Goal: Information Seeking & Learning: Learn about a topic

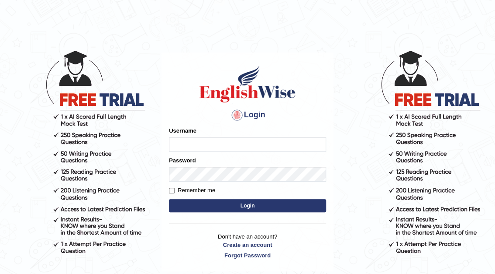
type input "n"
type input "museb_parramatta"
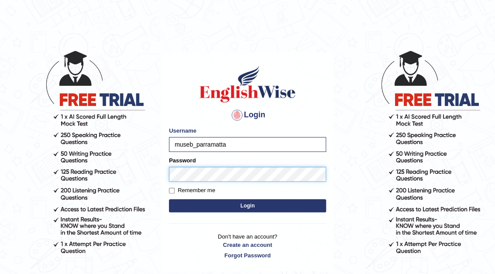
click at [169, 199] on button "Login" at bounding box center [247, 205] width 157 height 13
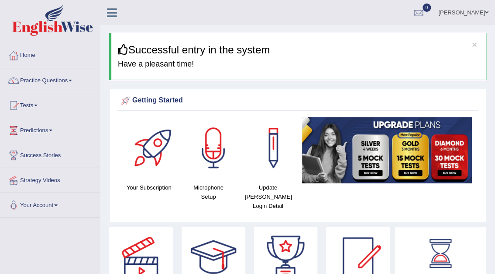
click at [205, 152] on div at bounding box center [213, 147] width 61 height 61
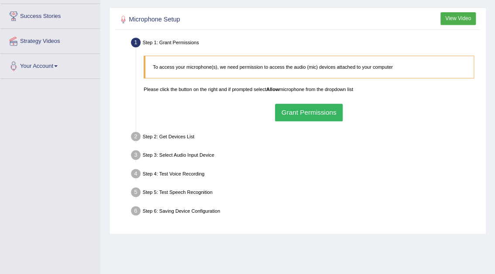
scroll to position [140, 0]
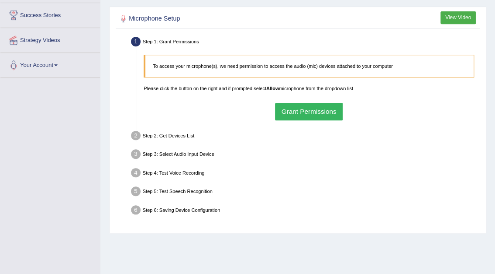
click at [303, 109] on button "Grant Permissions" at bounding box center [309, 111] width 68 height 17
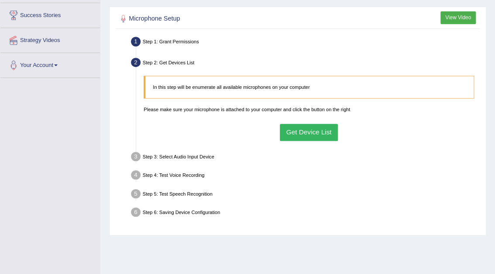
click at [308, 130] on button "Get Device List" at bounding box center [309, 132] width 58 height 17
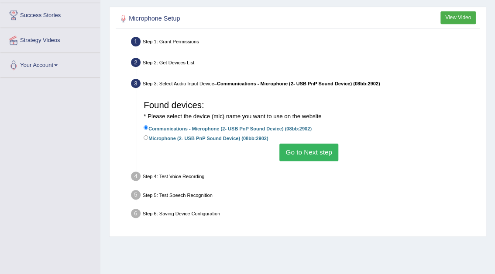
click at [318, 152] on button "Go to Next step" at bounding box center [309, 151] width 59 height 17
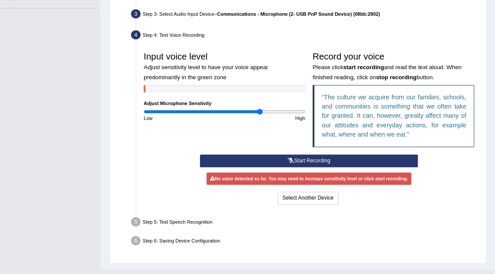
scroll to position [210, 0]
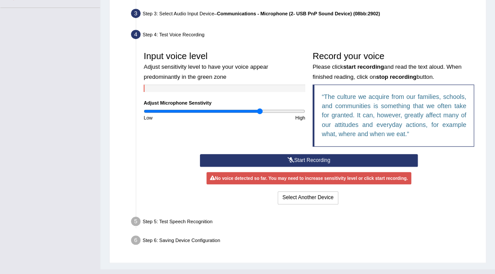
click at [308, 156] on button "Start Recording" at bounding box center [309, 160] width 218 height 13
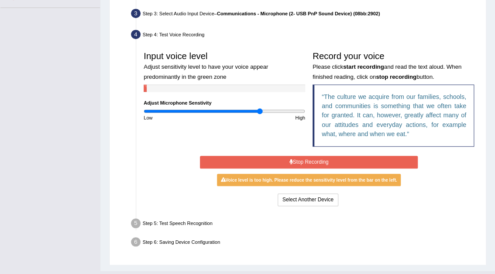
click at [302, 158] on button "Stop Recording" at bounding box center [309, 162] width 218 height 13
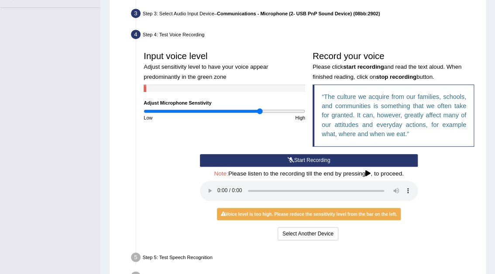
click at [292, 157] on icon at bounding box center [291, 159] width 7 height 5
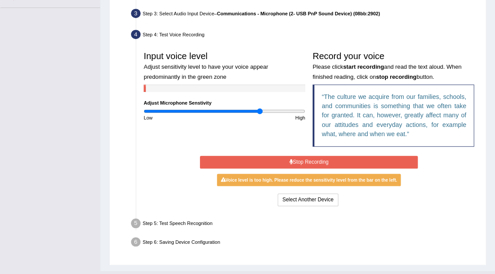
click at [291, 157] on button "Stop Recording" at bounding box center [309, 162] width 218 height 13
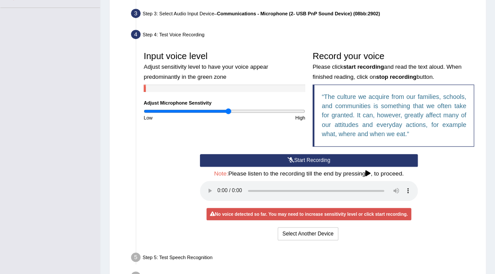
type input "1.06"
click at [228, 109] on input "range" at bounding box center [225, 111] width 162 height 6
click at [299, 159] on button "Start Recording" at bounding box center [309, 160] width 218 height 13
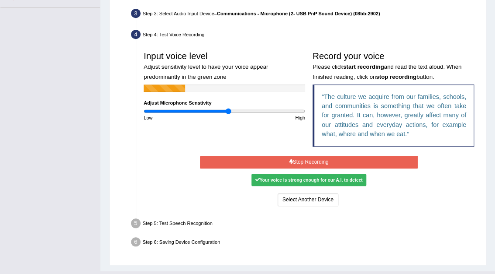
click at [297, 159] on button "Stop Recording" at bounding box center [309, 162] width 218 height 13
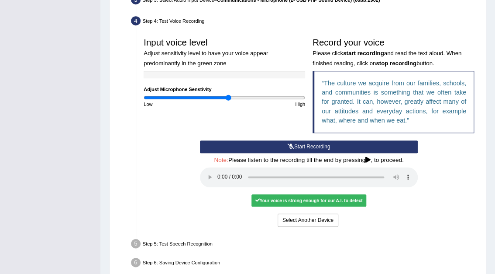
scroll to position [245, 0]
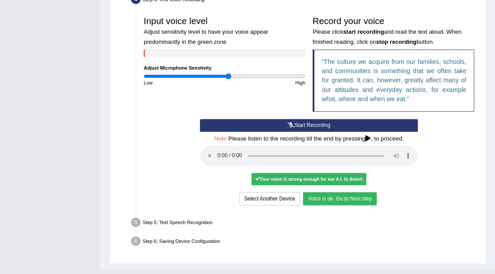
click at [333, 195] on button "Voice is ok. Go to Next step" at bounding box center [339, 198] width 73 height 13
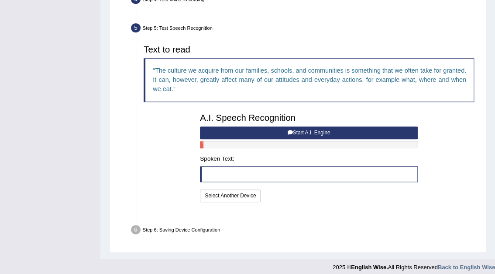
scroll to position [232, 0]
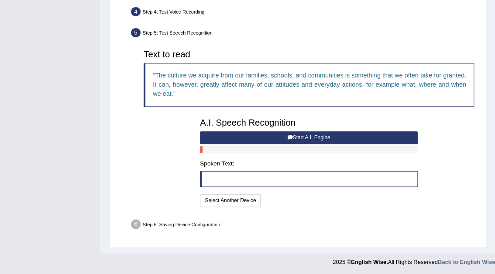
click at [304, 136] on button "Start A.I. Engine" at bounding box center [309, 137] width 218 height 13
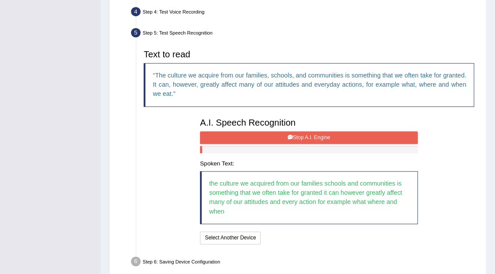
click at [299, 135] on button "Stop A.I. Engine" at bounding box center [309, 137] width 218 height 13
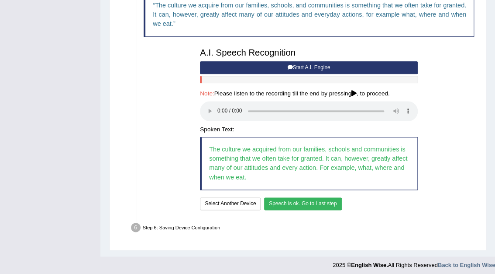
scroll to position [306, 0]
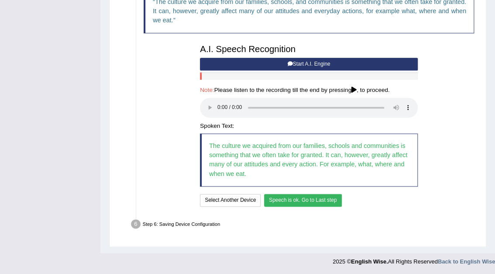
click at [307, 196] on button "Speech is ok. Go to Last step" at bounding box center [303, 200] width 78 height 13
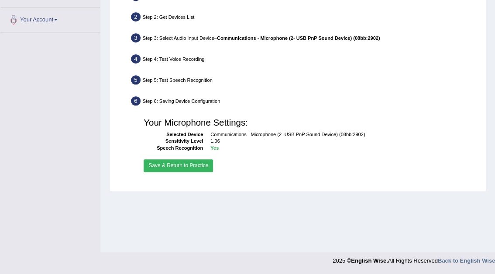
click at [191, 164] on button "Save & Return to Practice" at bounding box center [178, 165] width 69 height 13
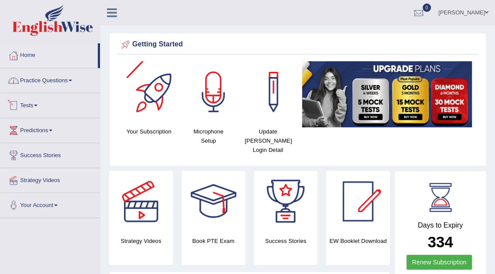
click at [57, 82] on link "Practice Questions" at bounding box center [50, 79] width 100 height 22
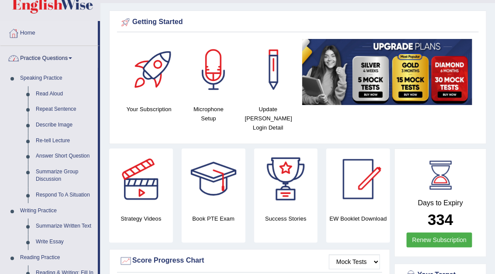
scroll to position [35, 0]
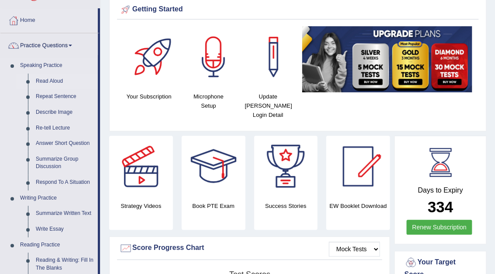
click at [44, 78] on link "Read Aloud" at bounding box center [65, 81] width 66 height 16
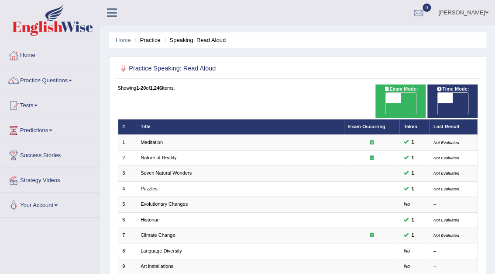
click at [385, 103] on span "OFF" at bounding box center [377, 108] width 15 height 10
checkbox input "true"
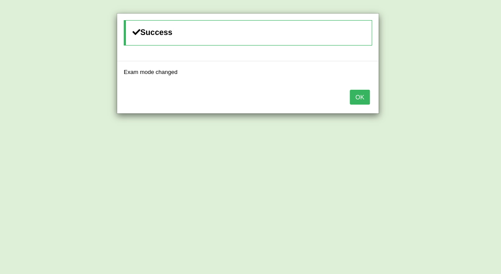
click at [361, 96] on button "OK" at bounding box center [360, 97] width 20 height 15
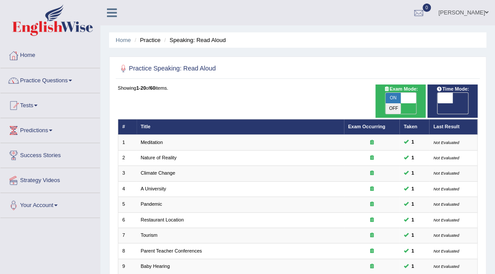
click at [437, 103] on span "OFF" at bounding box center [429, 108] width 15 height 10
checkbox input "true"
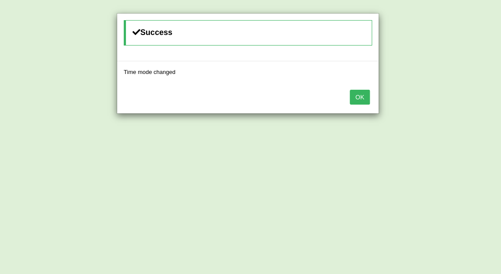
click at [367, 96] on button "OK" at bounding box center [360, 97] width 20 height 15
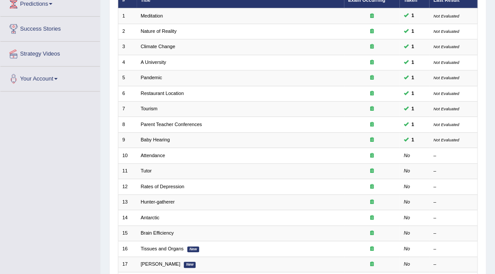
scroll to position [140, 0]
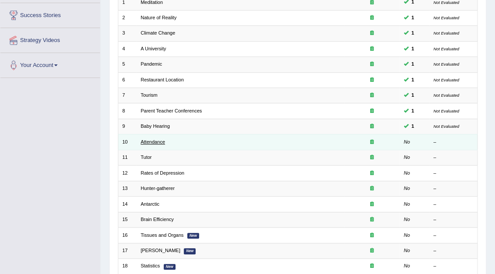
click at [157, 139] on link "Attendance" at bounding box center [153, 141] width 24 height 5
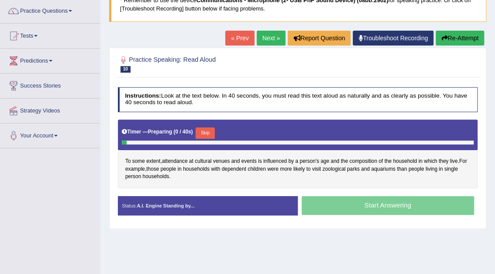
scroll to position [70, 0]
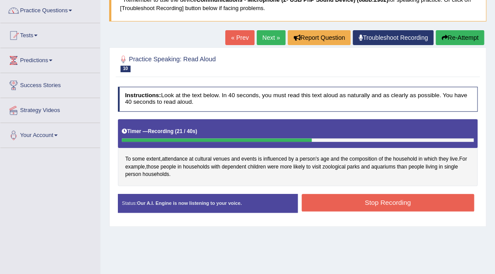
click at [356, 197] on button "Stop Recording" at bounding box center [388, 202] width 173 height 17
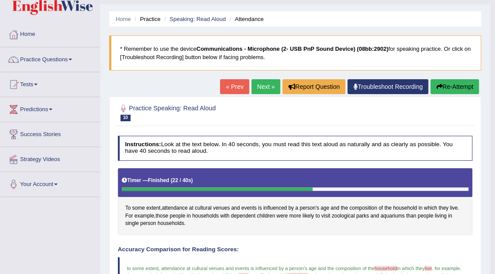
scroll to position [0, 0]
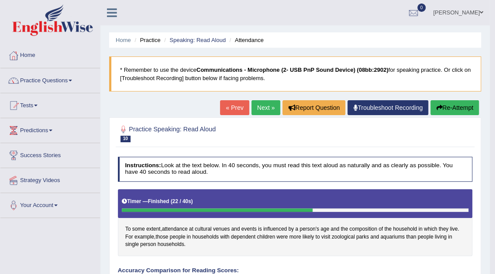
click at [265, 104] on link "Next »" at bounding box center [266, 107] width 29 height 15
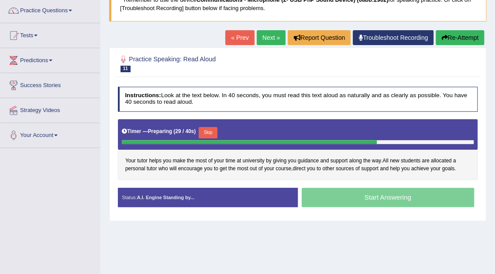
click at [208, 129] on button "Skip" at bounding box center [208, 132] width 19 height 11
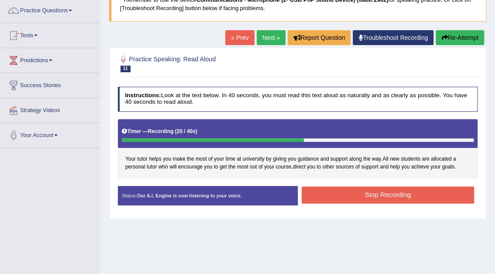
click at [359, 192] on button "Stop Recording" at bounding box center [388, 194] width 173 height 17
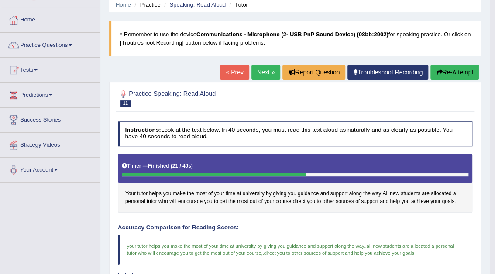
scroll to position [35, 0]
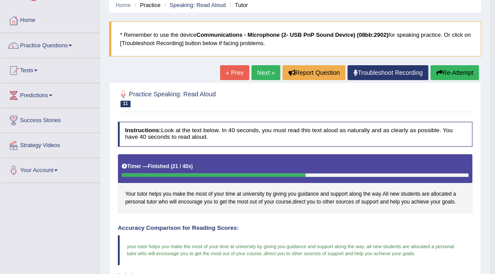
click at [263, 73] on link "Next »" at bounding box center [266, 72] width 29 height 15
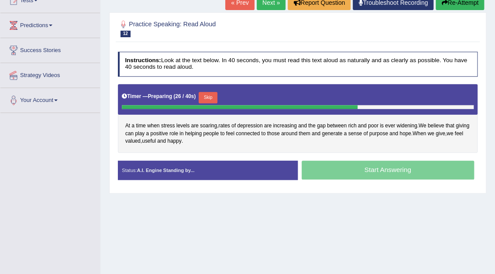
click at [209, 97] on button "Skip" at bounding box center [208, 97] width 19 height 11
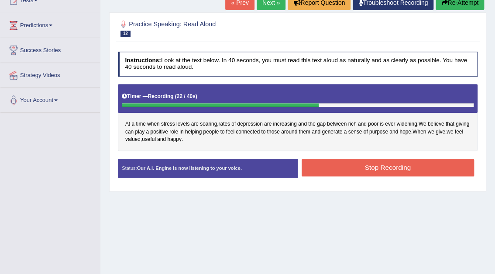
click at [348, 164] on button "Stop Recording" at bounding box center [388, 167] width 173 height 17
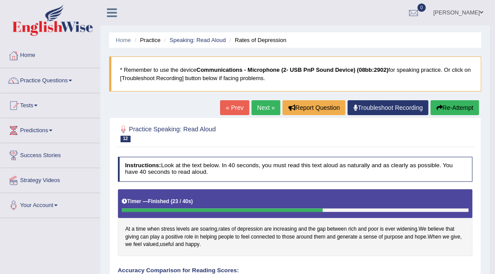
click at [263, 107] on link "Next »" at bounding box center [266, 107] width 29 height 15
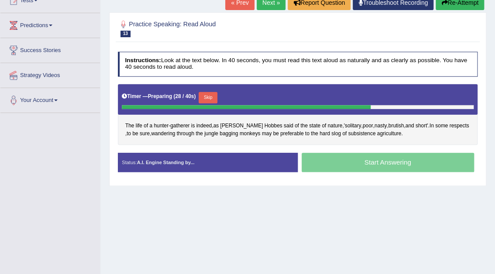
click at [211, 94] on button "Skip" at bounding box center [208, 97] width 19 height 11
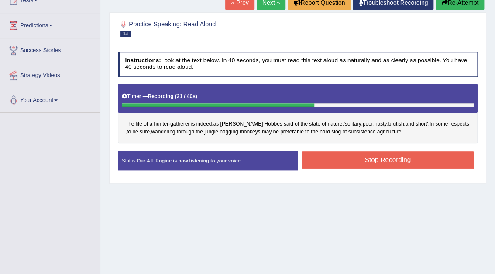
click at [343, 161] on button "Stop Recording" at bounding box center [388, 159] width 173 height 17
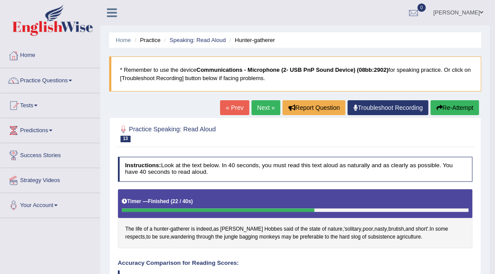
click at [262, 106] on link "Next »" at bounding box center [266, 107] width 29 height 15
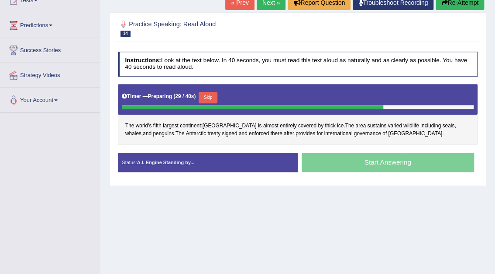
click at [206, 94] on button "Skip" at bounding box center [208, 97] width 19 height 11
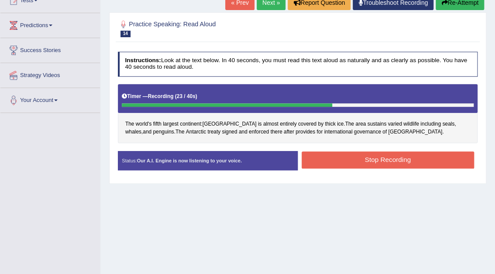
click at [316, 156] on button "Stop Recording" at bounding box center [388, 159] width 173 height 17
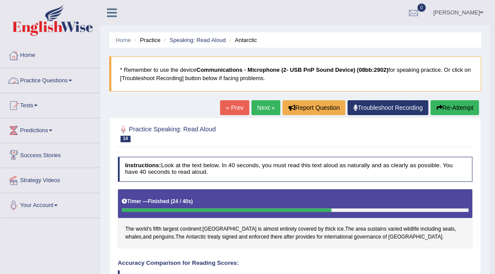
click at [46, 80] on link "Practice Questions" at bounding box center [50, 79] width 100 height 22
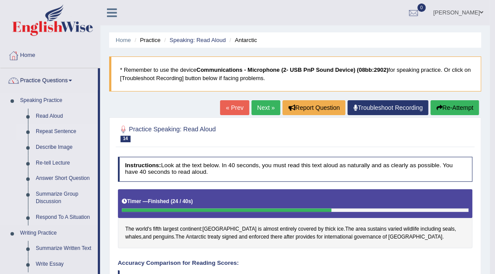
click at [48, 130] on link "Repeat Sentence" at bounding box center [65, 132] width 66 height 16
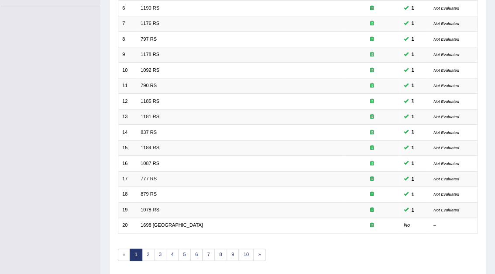
scroll to position [229, 0]
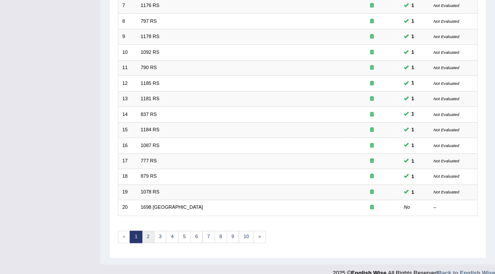
click at [146, 230] on link "2" at bounding box center [148, 236] width 13 height 12
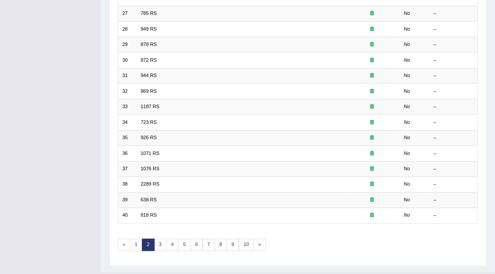
scroll to position [229, 0]
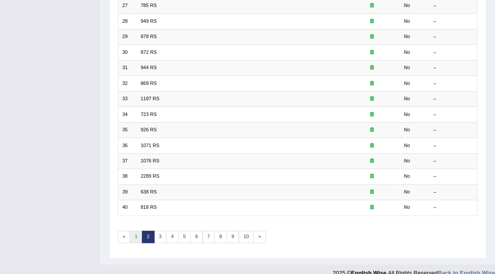
click at [139, 230] on link "1" at bounding box center [136, 236] width 13 height 12
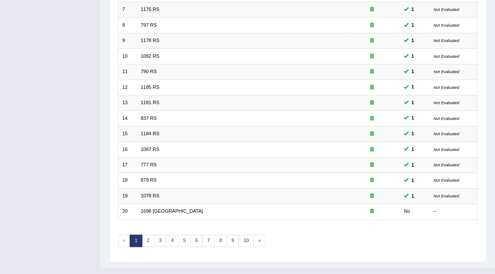
scroll to position [229, 0]
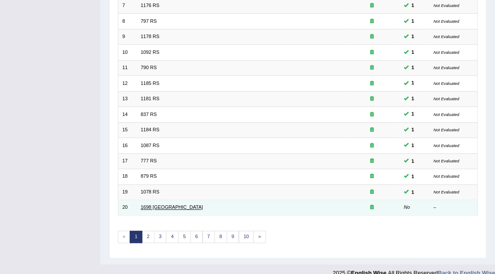
click at [146, 204] on link "1698 [GEOGRAPHIC_DATA]" at bounding box center [172, 206] width 62 height 5
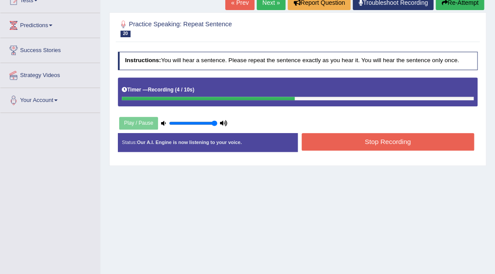
click at [330, 138] on button "Stop Recording" at bounding box center [388, 141] width 173 height 17
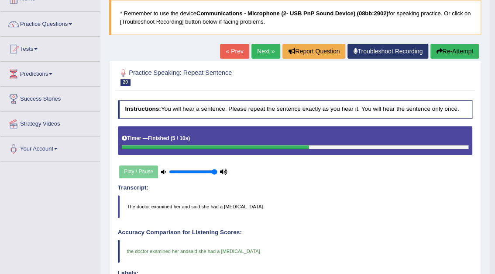
scroll to position [35, 0]
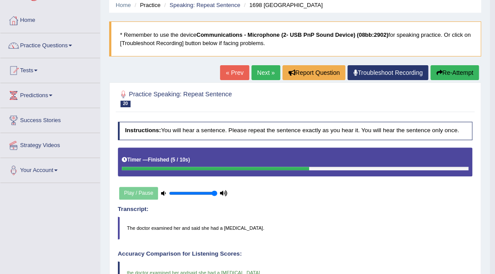
click at [263, 70] on link "Next »" at bounding box center [266, 72] width 29 height 15
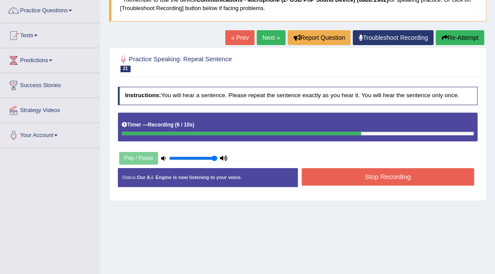
click at [329, 173] on button "Stop Recording" at bounding box center [388, 176] width 173 height 17
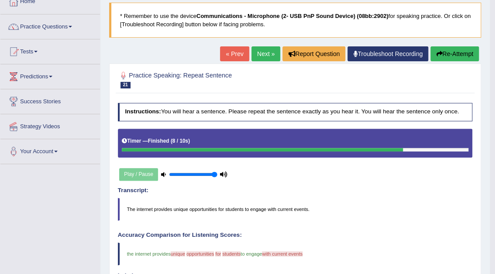
scroll to position [35, 0]
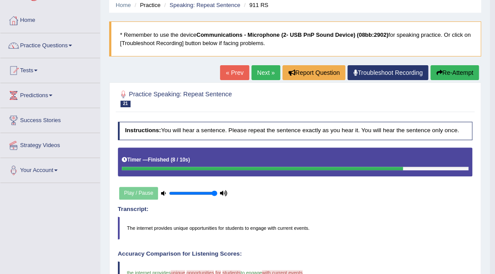
click at [266, 72] on link "Next »" at bounding box center [266, 72] width 29 height 15
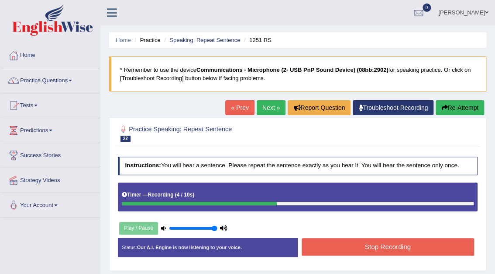
click at [393, 249] on button "Stop Recording" at bounding box center [388, 246] width 173 height 17
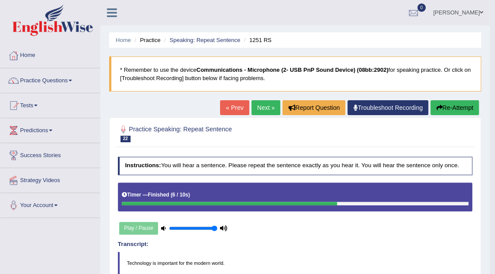
click at [266, 107] on link "Next »" at bounding box center [266, 107] width 29 height 15
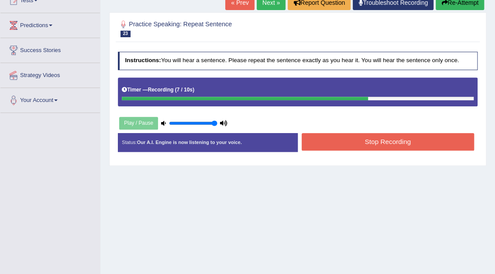
click at [332, 133] on button "Stop Recording" at bounding box center [388, 141] width 173 height 17
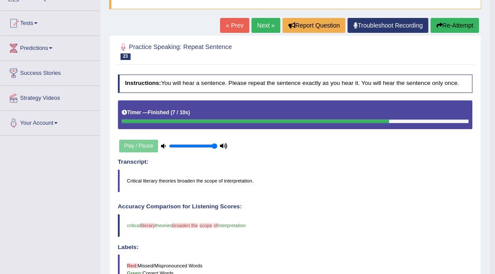
scroll to position [70, 0]
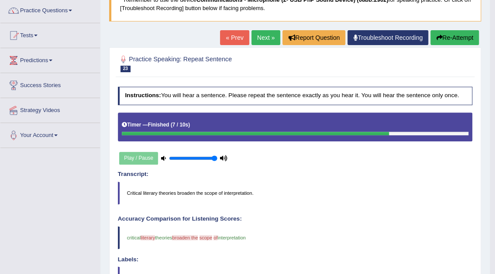
click at [267, 35] on link "Next »" at bounding box center [266, 37] width 29 height 15
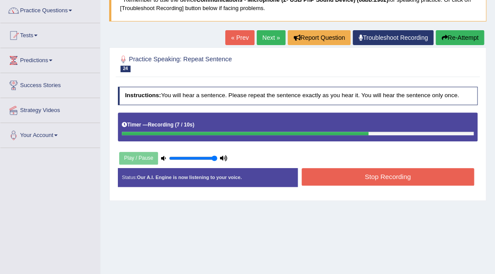
click at [329, 168] on button "Stop Recording" at bounding box center [388, 176] width 173 height 17
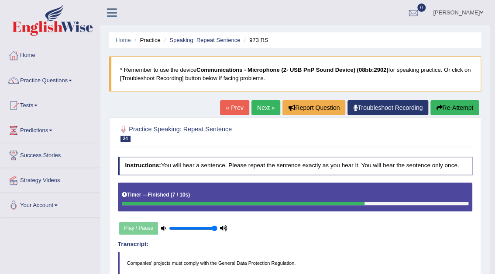
click at [265, 106] on link "Next »" at bounding box center [266, 107] width 29 height 15
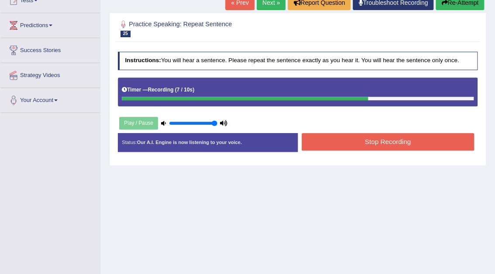
click at [315, 136] on button "Stop Recording" at bounding box center [388, 141] width 173 height 17
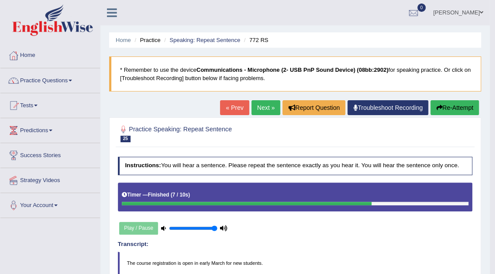
click at [267, 105] on link "Next »" at bounding box center [266, 107] width 29 height 15
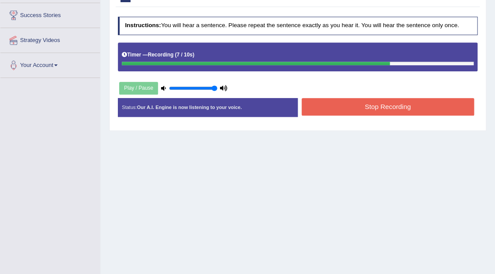
click at [330, 104] on button "Stop Recording" at bounding box center [388, 106] width 173 height 17
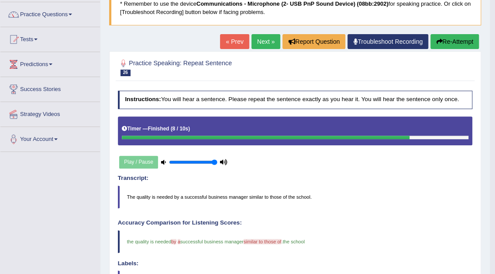
scroll to position [7, 0]
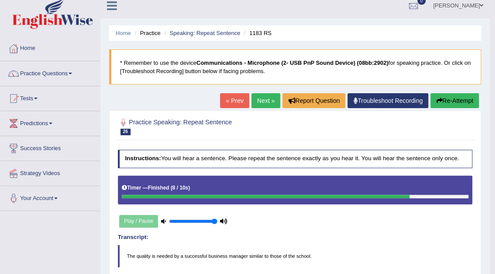
click at [257, 103] on link "Next »" at bounding box center [266, 100] width 29 height 15
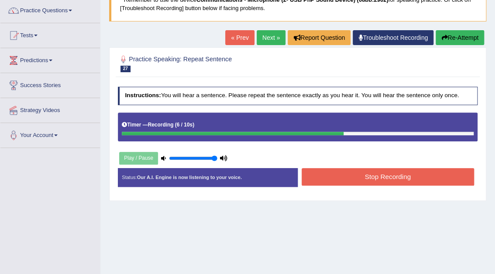
click at [364, 171] on button "Stop Recording" at bounding box center [388, 176] width 173 height 17
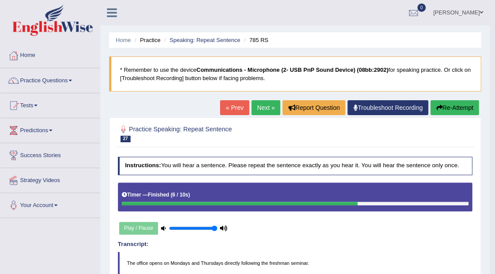
click at [266, 107] on link "Next »" at bounding box center [266, 107] width 29 height 15
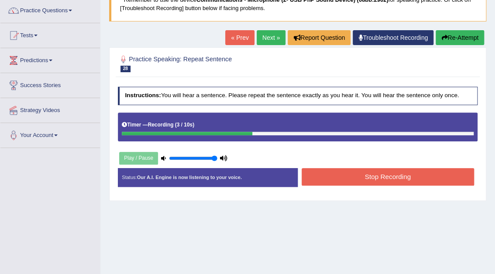
click at [368, 171] on button "Stop Recording" at bounding box center [388, 176] width 173 height 17
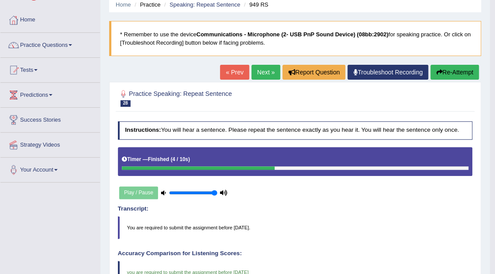
scroll to position [35, 0]
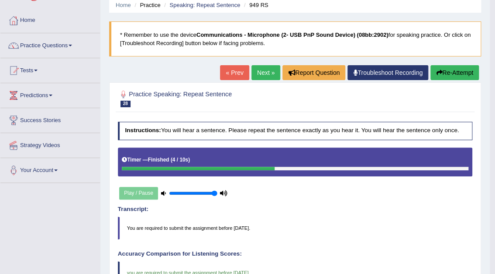
click at [259, 72] on link "Next »" at bounding box center [266, 72] width 29 height 15
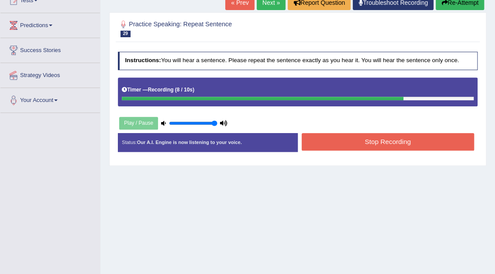
click at [333, 139] on button "Stop Recording" at bounding box center [388, 141] width 173 height 17
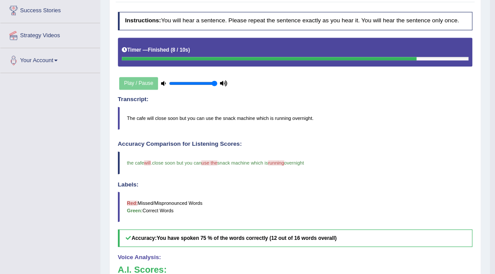
scroll to position [70, 0]
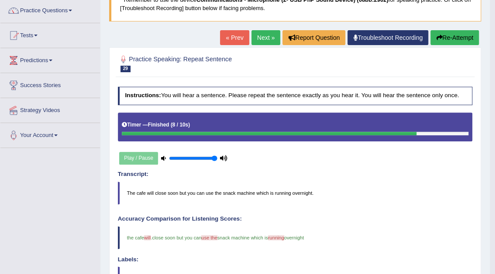
click at [266, 36] on link "Next »" at bounding box center [266, 37] width 29 height 15
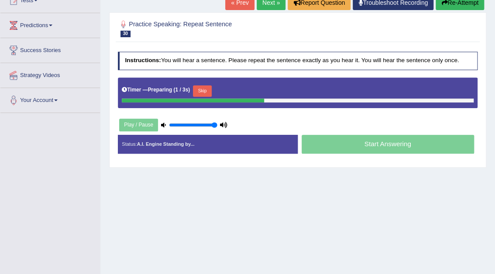
scroll to position [105, 0]
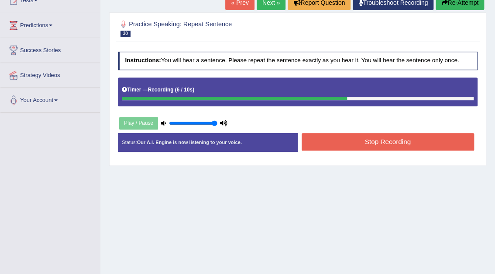
click at [343, 142] on button "Stop Recording" at bounding box center [388, 141] width 173 height 17
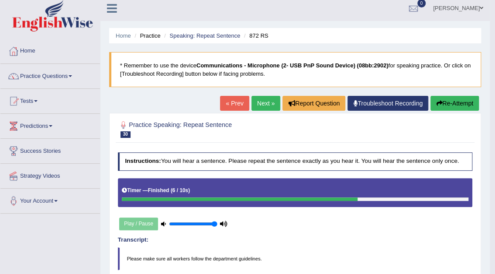
scroll to position [0, 0]
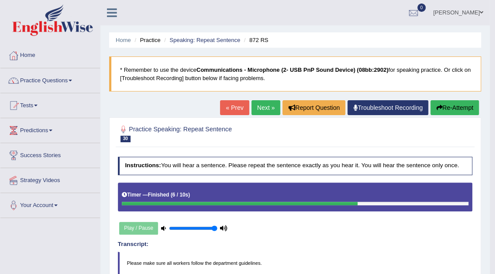
click at [263, 105] on link "Next »" at bounding box center [266, 107] width 29 height 15
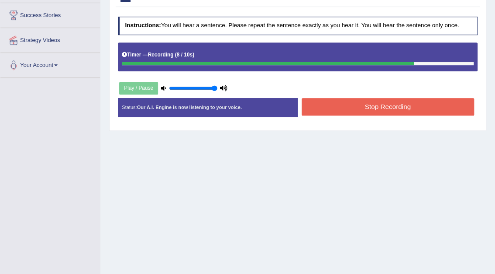
click at [355, 109] on button "Stop Recording" at bounding box center [388, 106] width 173 height 17
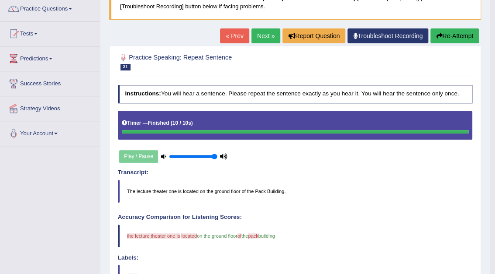
scroll to position [42, 0]
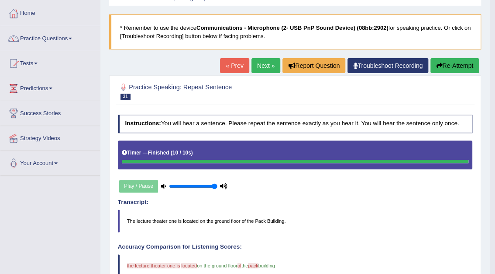
click at [265, 64] on link "Next »" at bounding box center [266, 65] width 29 height 15
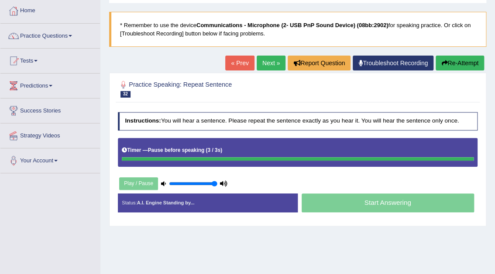
scroll to position [70, 0]
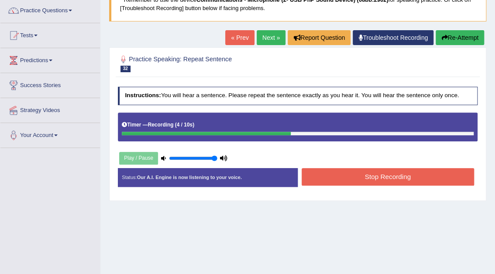
click at [361, 173] on button "Stop Recording" at bounding box center [388, 176] width 173 height 17
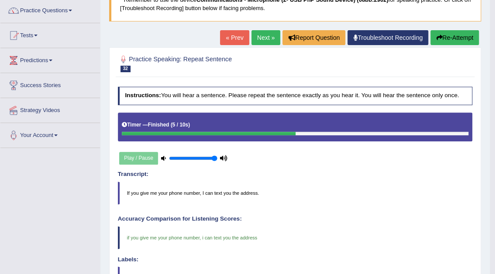
click at [262, 40] on link "Next »" at bounding box center [266, 37] width 29 height 15
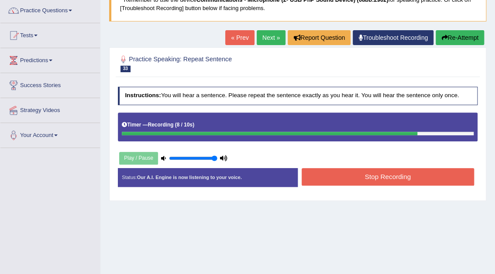
click at [358, 175] on button "Stop Recording" at bounding box center [388, 176] width 173 height 17
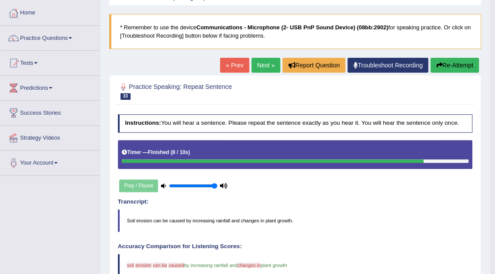
scroll to position [35, 0]
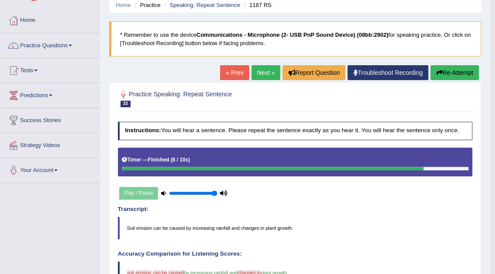
click at [259, 71] on link "Next »" at bounding box center [266, 72] width 29 height 15
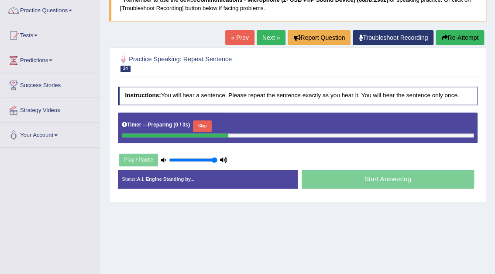
scroll to position [70, 0]
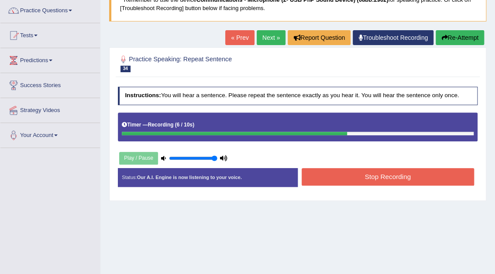
click at [368, 177] on button "Stop Recording" at bounding box center [388, 176] width 173 height 17
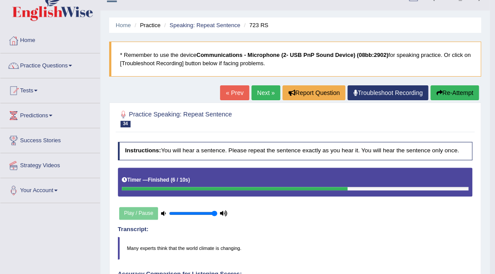
scroll to position [0, 0]
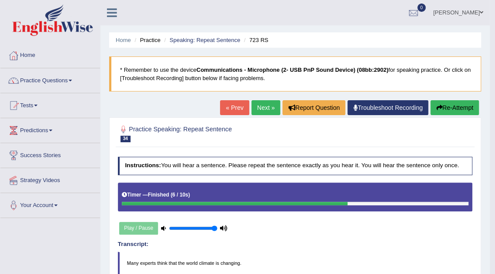
click at [262, 108] on link "Next »" at bounding box center [266, 107] width 29 height 15
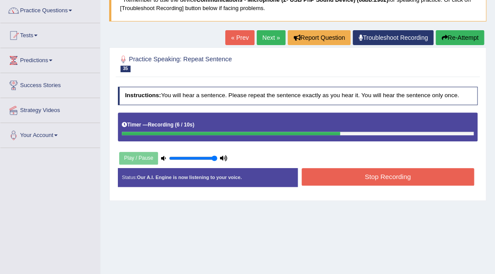
click at [391, 177] on button "Stop Recording" at bounding box center [388, 176] width 173 height 17
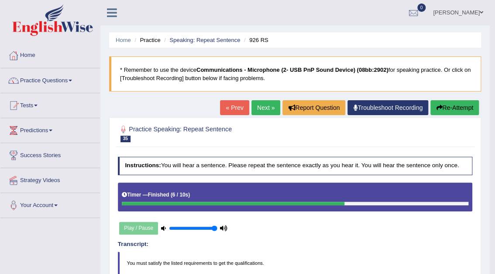
click at [264, 107] on link "Next »" at bounding box center [266, 107] width 29 height 15
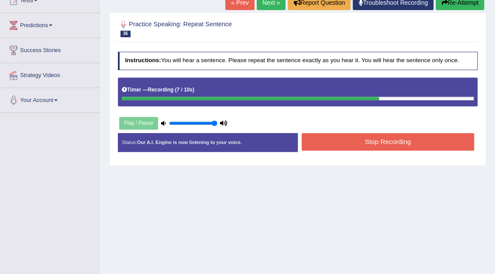
click at [352, 142] on button "Stop Recording" at bounding box center [388, 141] width 173 height 17
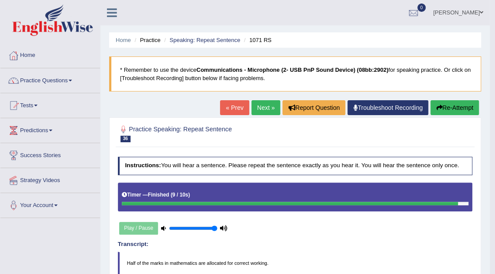
click at [255, 108] on link "Next »" at bounding box center [266, 107] width 29 height 15
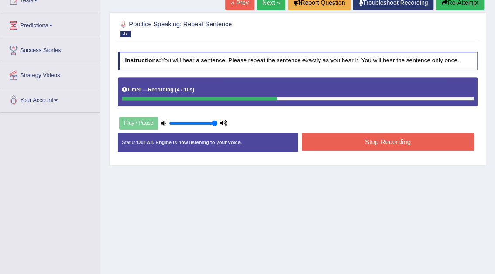
click at [347, 140] on button "Stop Recording" at bounding box center [388, 141] width 173 height 17
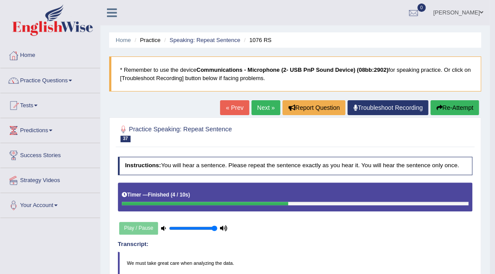
click at [259, 106] on link "Next »" at bounding box center [266, 107] width 29 height 15
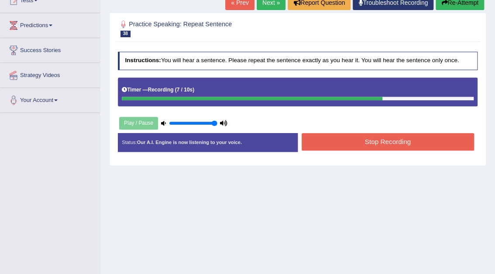
click at [329, 140] on button "Stop Recording" at bounding box center [388, 141] width 173 height 17
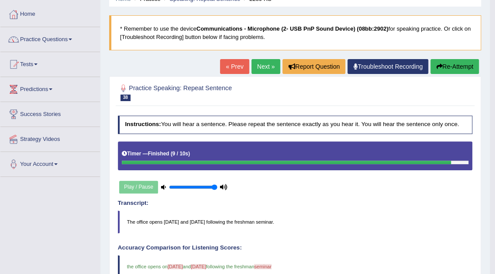
scroll to position [35, 0]
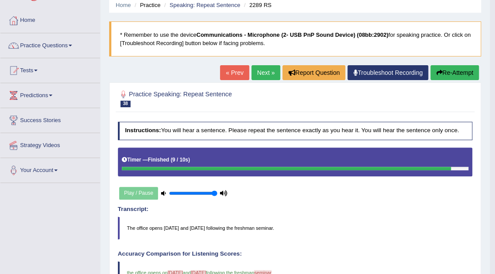
click at [444, 69] on button "Re-Attempt" at bounding box center [455, 72] width 49 height 15
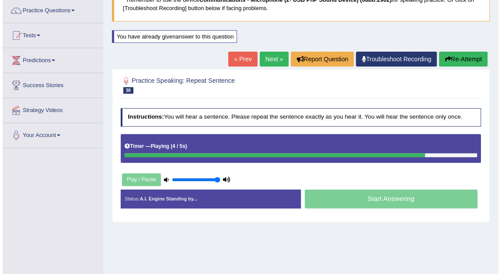
scroll to position [105, 0]
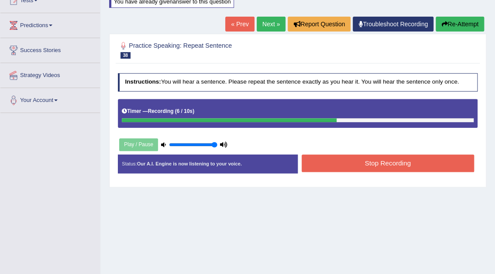
click at [343, 161] on button "Stop Recording" at bounding box center [388, 162] width 173 height 17
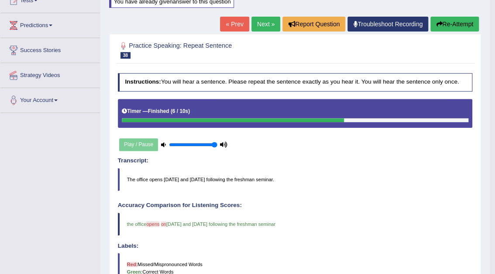
scroll to position [0, 0]
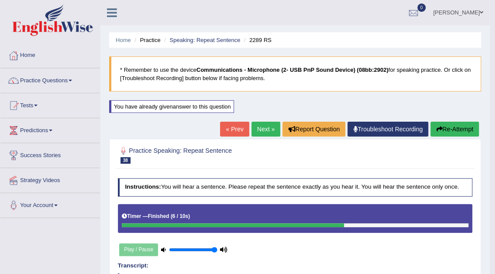
click at [263, 126] on link "Next »" at bounding box center [266, 128] width 29 height 15
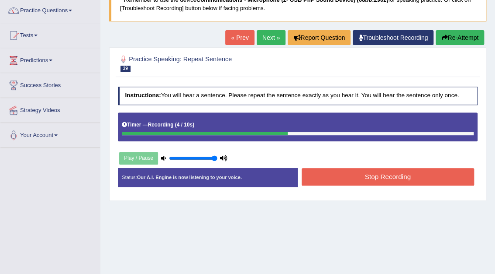
click at [350, 161] on div "Instructions: You will hear a sentence. Please repeat the sentence exactly as y…" at bounding box center [298, 140] width 364 height 114
click at [351, 171] on button "Stop Recording" at bounding box center [388, 176] width 173 height 17
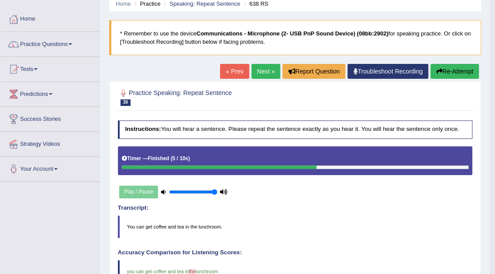
scroll to position [35, 0]
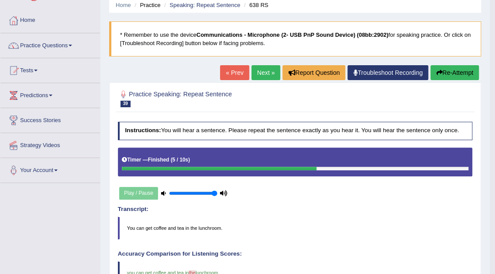
click at [264, 73] on link "Next »" at bounding box center [266, 72] width 29 height 15
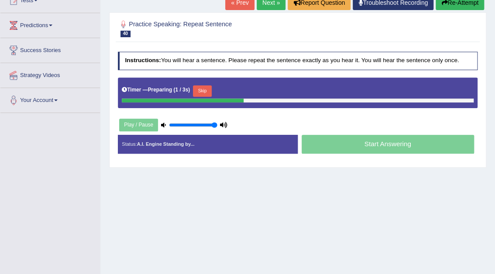
scroll to position [105, 0]
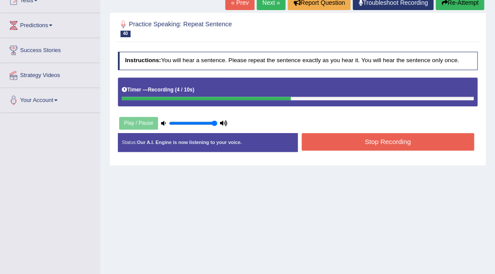
click at [326, 135] on button "Stop Recording" at bounding box center [388, 141] width 173 height 17
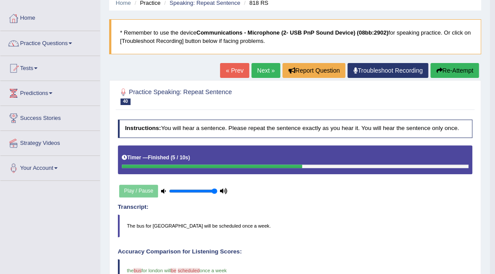
scroll to position [35, 0]
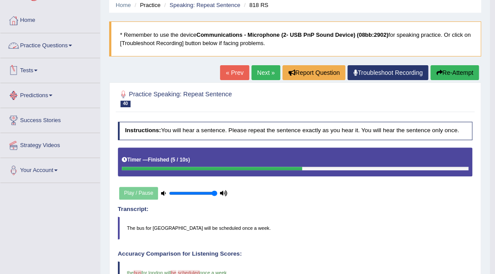
click at [59, 44] on link "Practice Questions" at bounding box center [50, 44] width 100 height 22
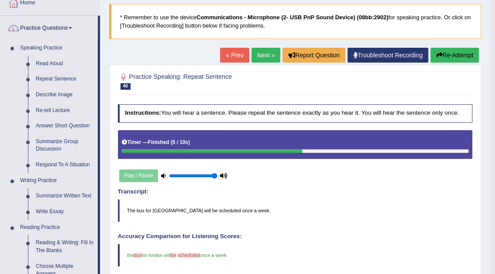
scroll to position [70, 0]
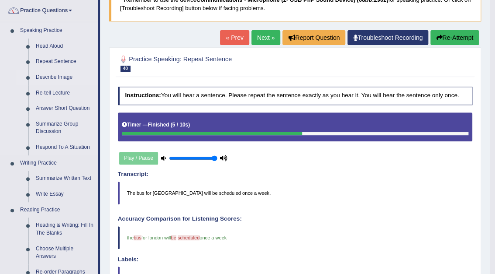
click at [54, 77] on link "Describe Image" at bounding box center [65, 77] width 66 height 16
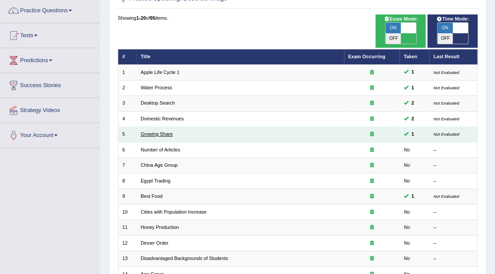
click at [166, 131] on link "Growing Share" at bounding box center [157, 133] width 32 height 5
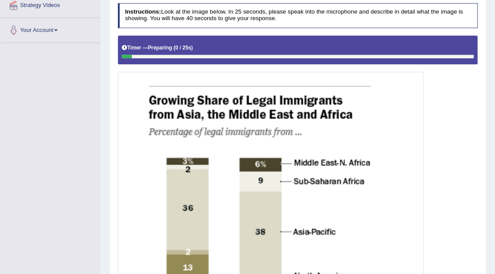
scroll to position [35, 0]
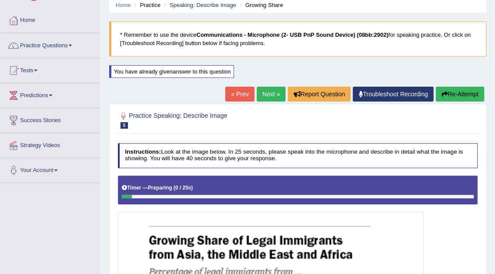
click at [271, 96] on link "Next »" at bounding box center [271, 94] width 29 height 15
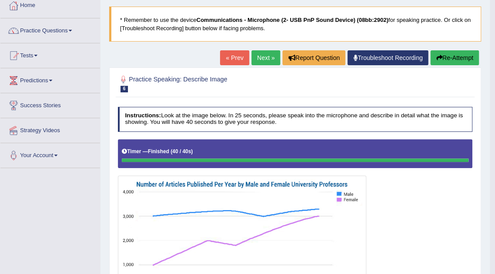
scroll to position [21, 0]
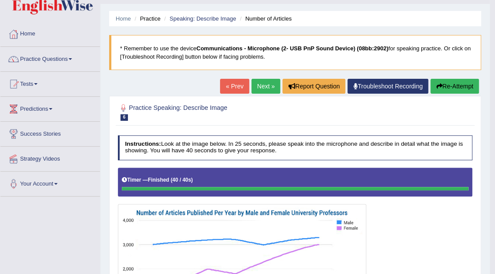
click at [257, 84] on link "Next »" at bounding box center [266, 86] width 29 height 15
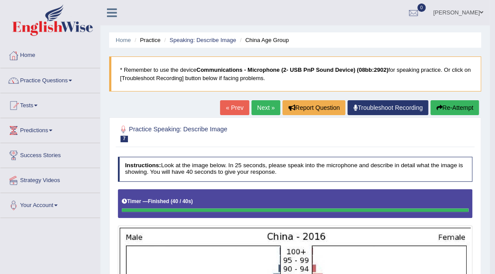
click at [267, 105] on link "Next »" at bounding box center [266, 107] width 29 height 15
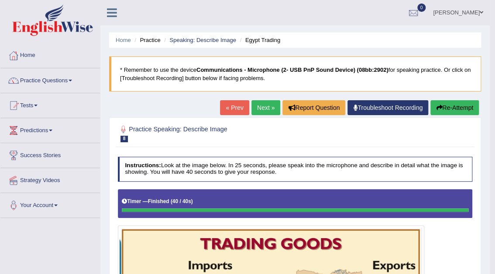
click at [263, 110] on link "Next »" at bounding box center [266, 107] width 29 height 15
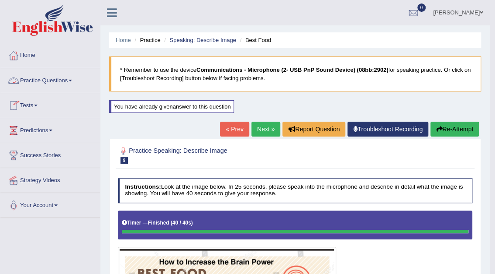
click at [63, 81] on link "Practice Questions" at bounding box center [50, 79] width 100 height 22
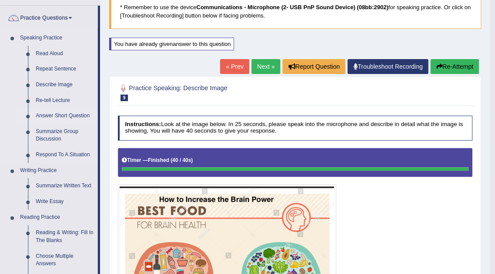
scroll to position [70, 0]
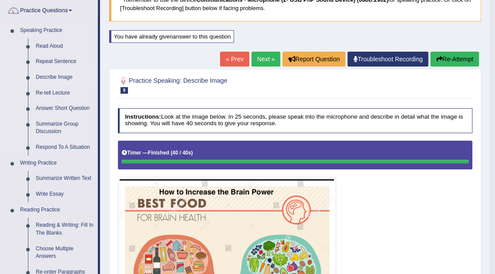
click at [59, 78] on link "Describe Image" at bounding box center [65, 77] width 66 height 16
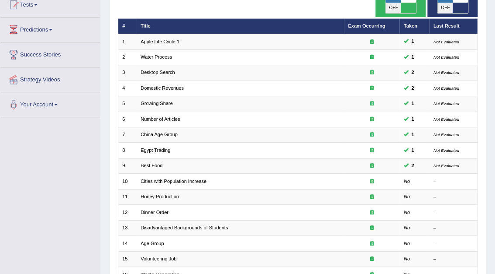
scroll to position [105, 0]
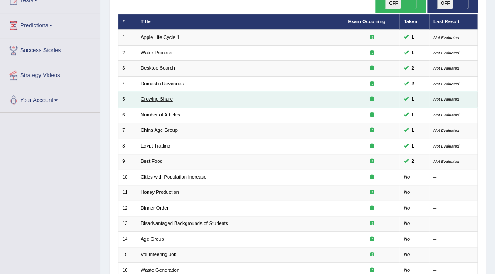
click at [164, 96] on link "Growing Share" at bounding box center [157, 98] width 32 height 5
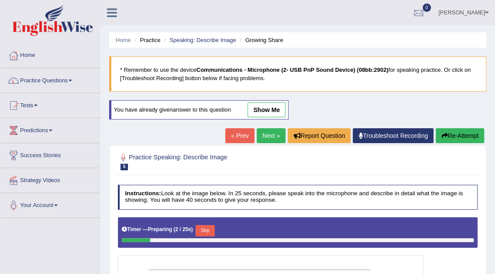
click at [276, 108] on link "show me" at bounding box center [267, 109] width 38 height 15
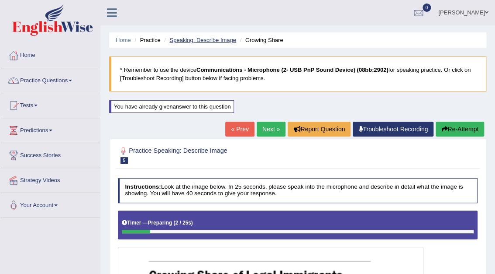
click at [196, 39] on link "Speaking: Describe Image" at bounding box center [203, 40] width 66 height 7
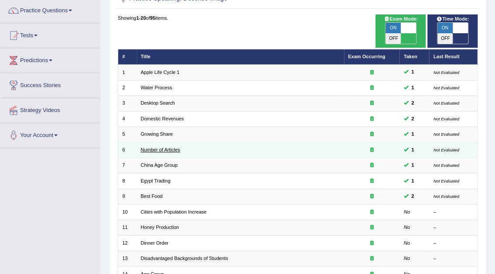
click at [163, 147] on link "Number of Articles" at bounding box center [160, 149] width 39 height 5
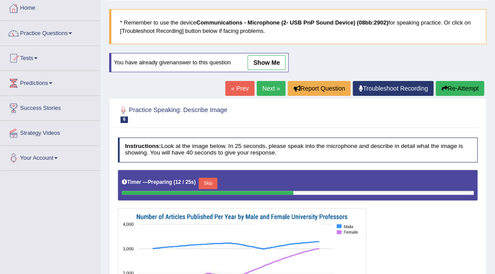
scroll to position [45, 0]
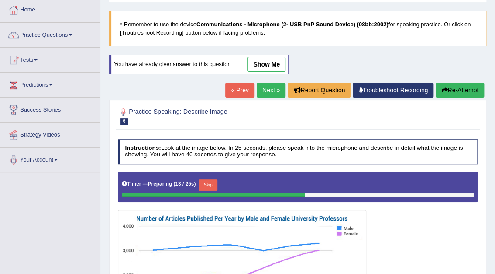
click at [267, 65] on link "show me" at bounding box center [267, 64] width 38 height 15
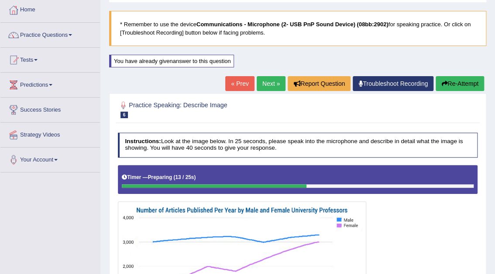
click at [263, 60] on div "Home Practice Speaking: Describe Image Number of Articles * Remember to use the…" at bounding box center [297, 218] width 395 height 526
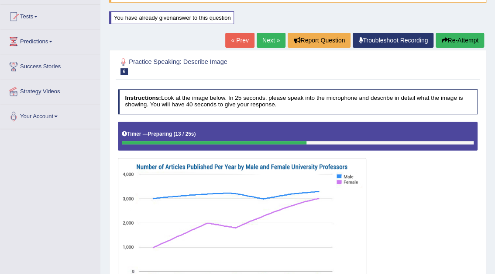
scroll to position [0, 0]
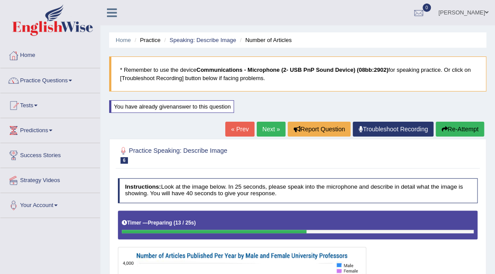
click at [264, 129] on link "Next »" at bounding box center [271, 128] width 29 height 15
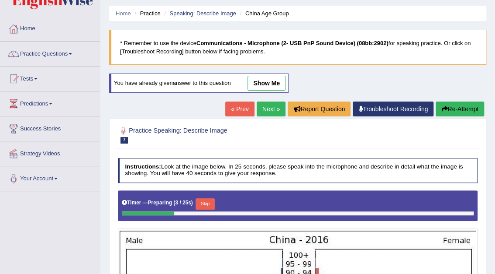
scroll to position [15, 0]
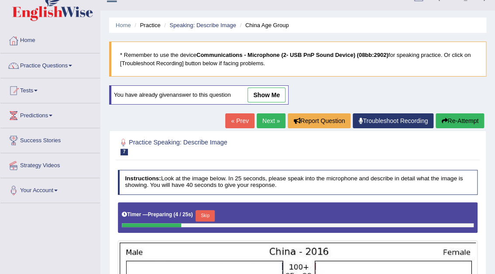
click at [264, 94] on link "show me" at bounding box center [267, 94] width 38 height 15
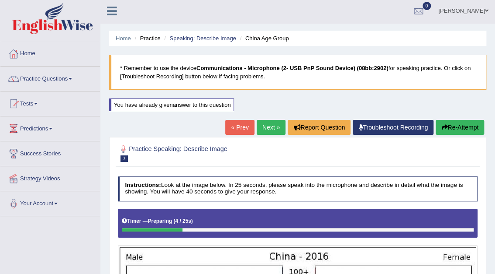
scroll to position [0, 0]
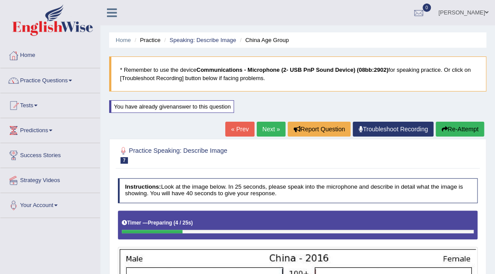
click at [267, 129] on link "Next »" at bounding box center [271, 128] width 29 height 15
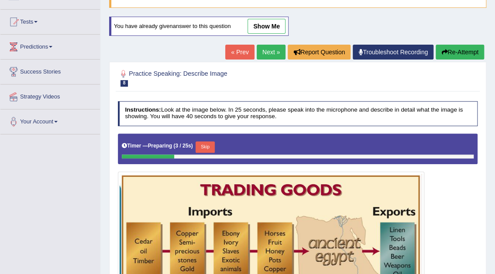
scroll to position [71, 0]
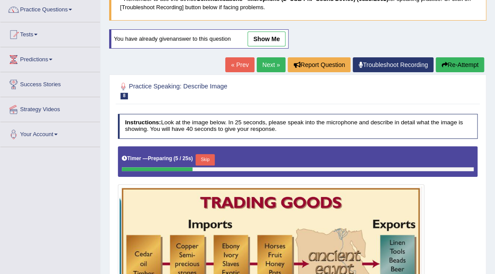
click at [274, 35] on link "show me" at bounding box center [267, 38] width 38 height 15
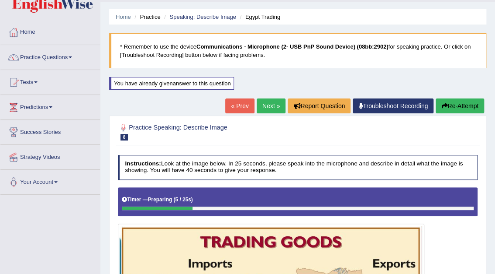
scroll to position [0, 0]
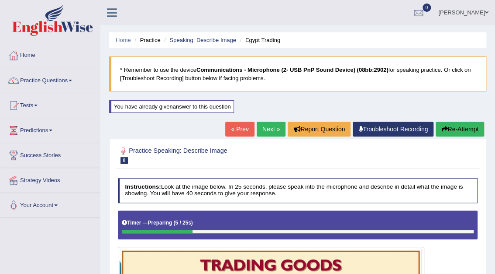
click at [271, 125] on link "Next »" at bounding box center [271, 128] width 29 height 15
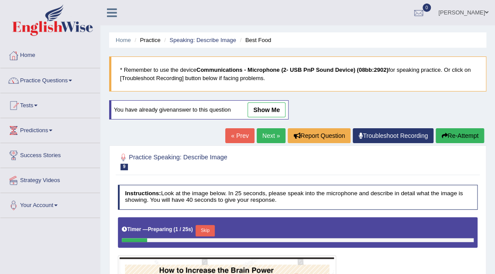
click at [277, 106] on link "show me" at bounding box center [267, 109] width 38 height 15
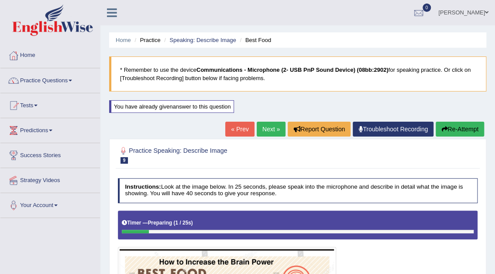
click at [265, 126] on link "Next »" at bounding box center [271, 128] width 29 height 15
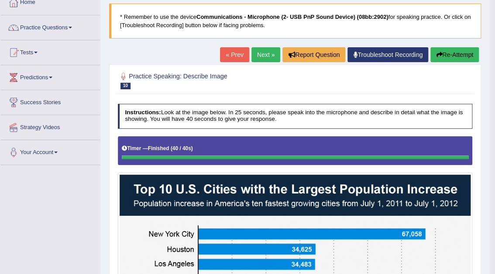
scroll to position [35, 0]
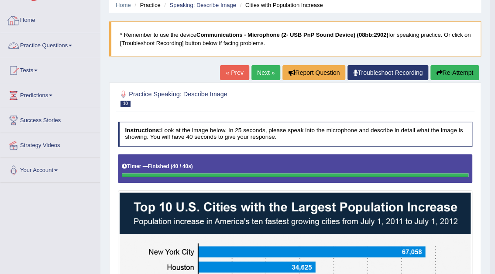
click at [49, 45] on link "Practice Questions" at bounding box center [50, 44] width 100 height 22
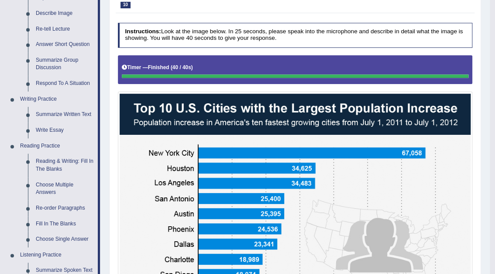
scroll to position [140, 0]
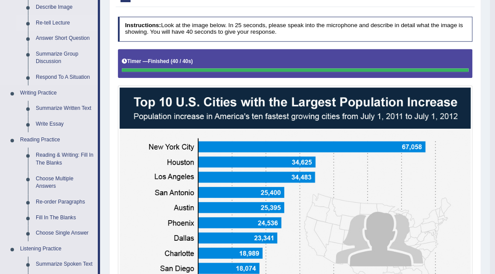
click at [55, 21] on link "Re-tell Lecture" at bounding box center [65, 23] width 66 height 16
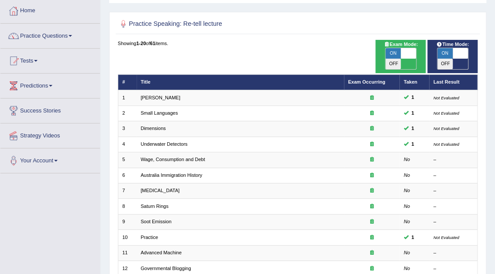
scroll to position [70, 0]
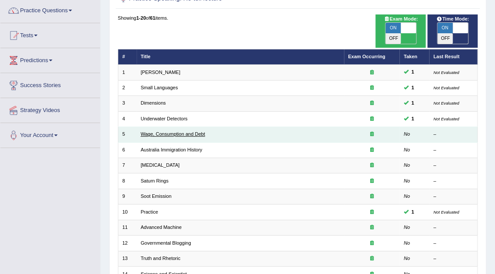
click at [189, 131] on link "Wage, Consumption and Debt" at bounding box center [173, 133] width 65 height 5
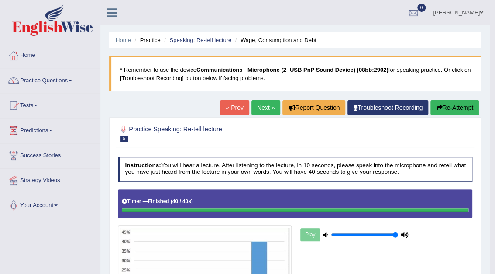
click at [451, 107] on button "Re-Attempt" at bounding box center [455, 107] width 49 height 15
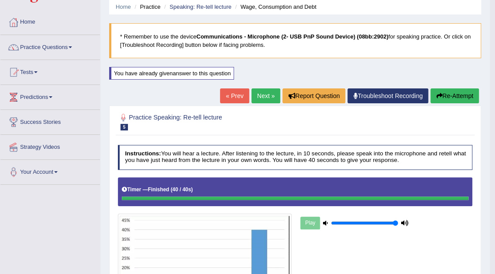
scroll to position [31, 0]
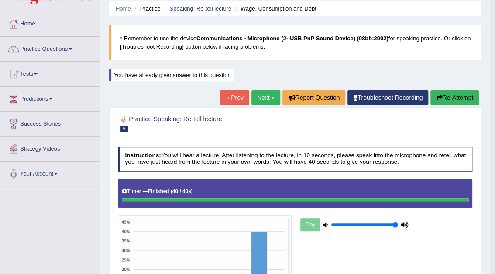
click at [264, 94] on link "Next »" at bounding box center [266, 97] width 29 height 15
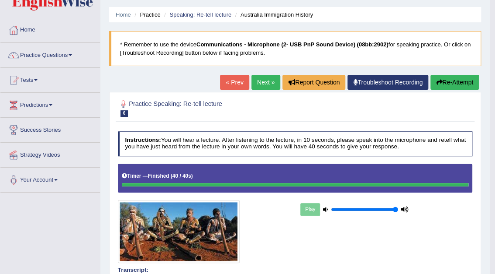
scroll to position [23, 0]
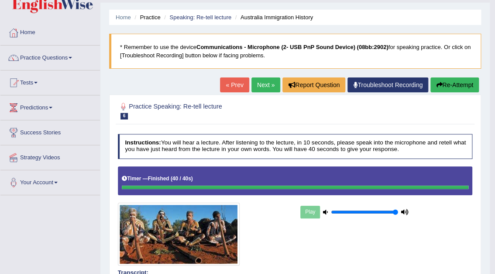
click at [263, 86] on link "Next »" at bounding box center [266, 84] width 29 height 15
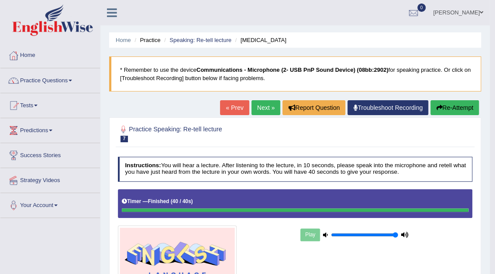
click at [232, 110] on link "« Prev" at bounding box center [234, 107] width 29 height 15
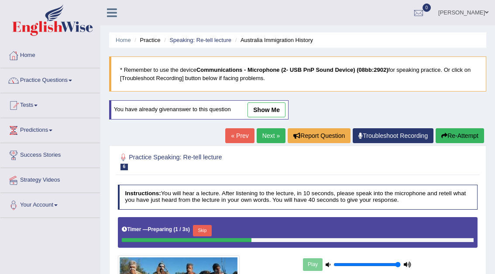
click at [277, 102] on link "show me" at bounding box center [267, 109] width 38 height 15
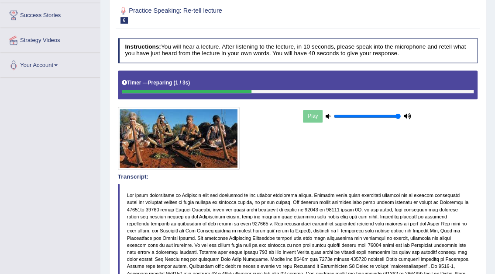
scroll to position [45, 0]
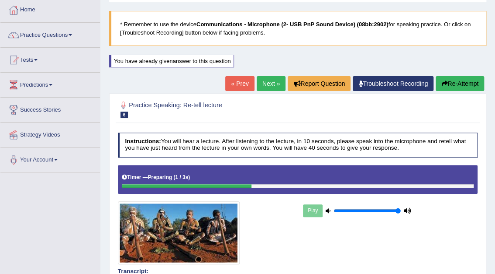
click at [236, 81] on link "« Prev" at bounding box center [239, 83] width 29 height 15
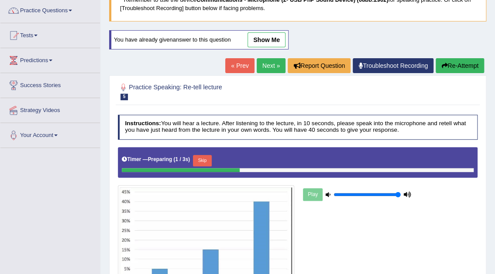
click at [265, 37] on link "show me" at bounding box center [267, 39] width 38 height 15
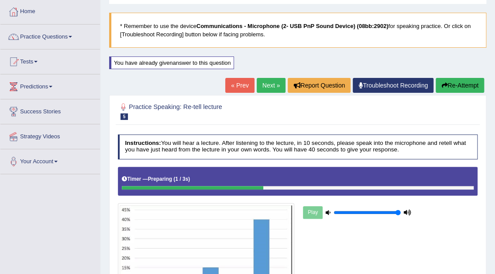
scroll to position [35, 0]
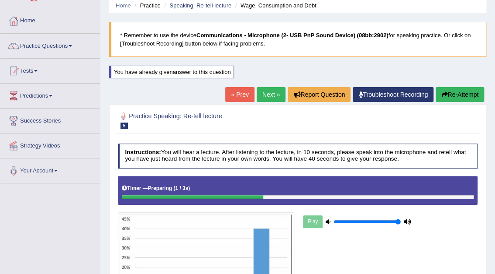
click at [273, 92] on link "Next »" at bounding box center [271, 94] width 29 height 15
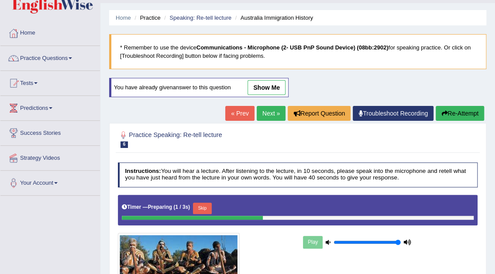
scroll to position [35, 0]
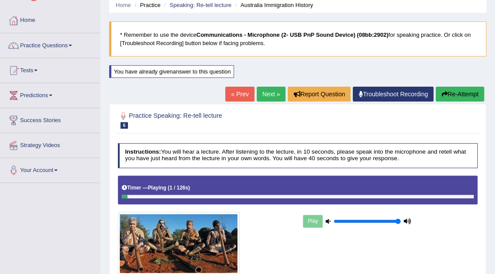
click at [273, 94] on link "Next »" at bounding box center [271, 94] width 29 height 15
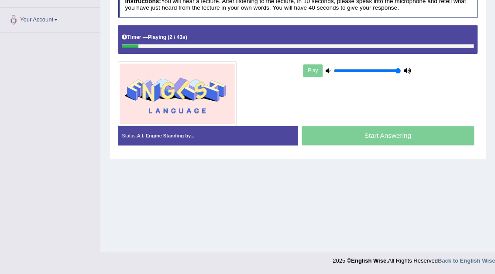
scroll to position [45, 0]
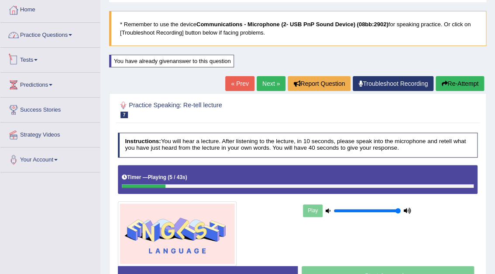
click at [65, 38] on link "Practice Questions" at bounding box center [50, 34] width 100 height 22
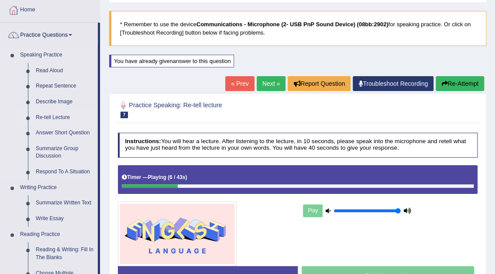
click at [49, 117] on link "Re-tell Lecture" at bounding box center [65, 118] width 66 height 16
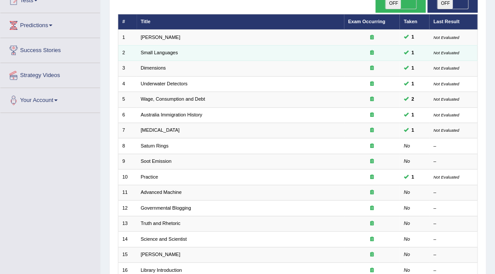
scroll to position [70, 0]
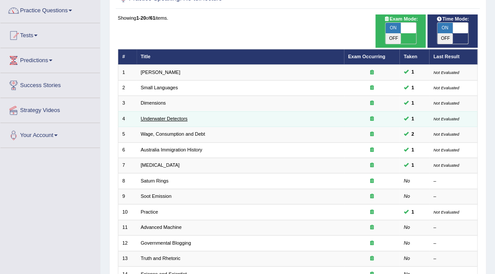
click at [168, 116] on link "Underwater Detectors" at bounding box center [164, 118] width 47 height 5
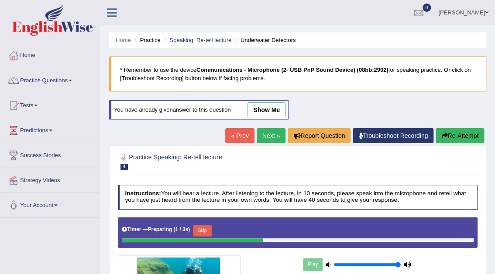
click at [262, 104] on link "show me" at bounding box center [267, 109] width 38 height 15
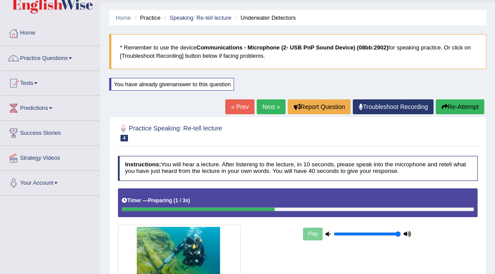
scroll to position [35, 0]
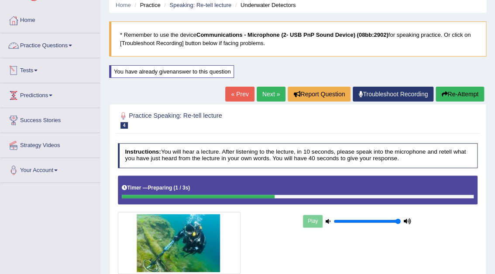
click at [68, 45] on link "Practice Questions" at bounding box center [50, 44] width 100 height 22
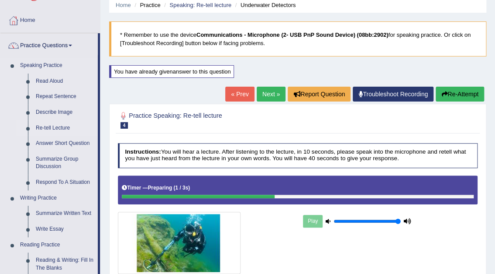
click at [57, 126] on link "Re-tell Lecture" at bounding box center [65, 128] width 66 height 16
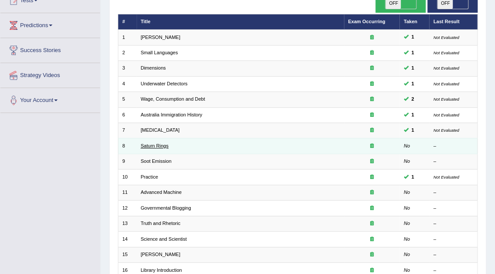
click at [154, 143] on link "Saturn Rings" at bounding box center [155, 145] width 28 height 5
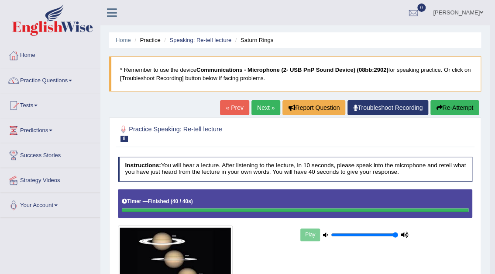
click at [260, 108] on link "Next »" at bounding box center [266, 107] width 29 height 15
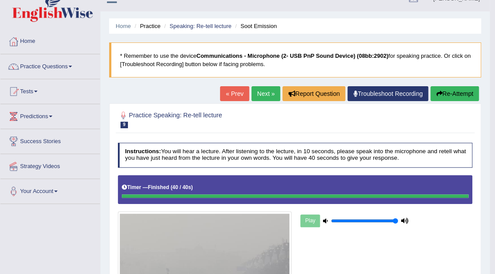
scroll to position [14, 0]
click at [45, 63] on link "Practice Questions" at bounding box center [50, 65] width 100 height 22
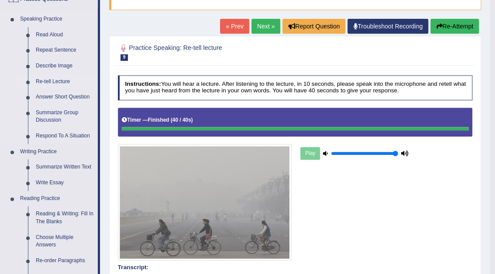
scroll to position [84, 0]
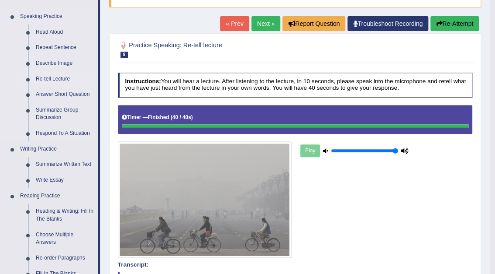
click at [47, 77] on link "Re-tell Lecture" at bounding box center [65, 79] width 66 height 16
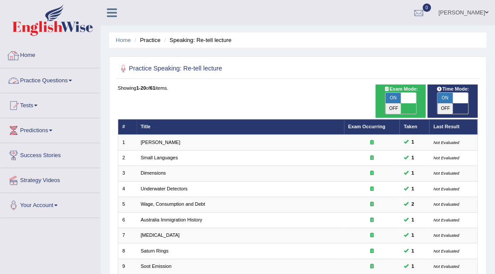
click at [59, 77] on link "Practice Questions" at bounding box center [50, 79] width 100 height 22
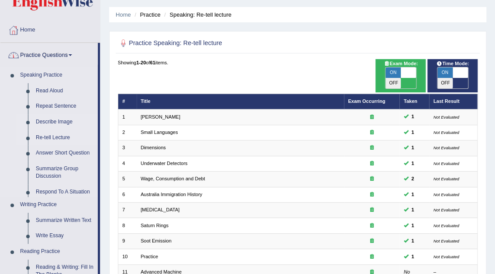
scroll to position [70, 0]
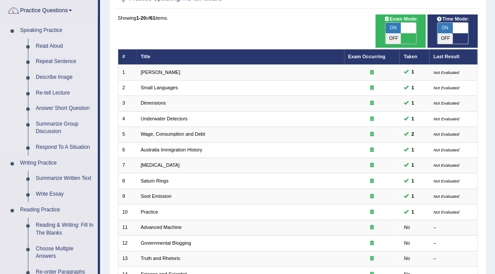
click at [52, 125] on link "Summarize Group Discussion" at bounding box center [65, 127] width 66 height 23
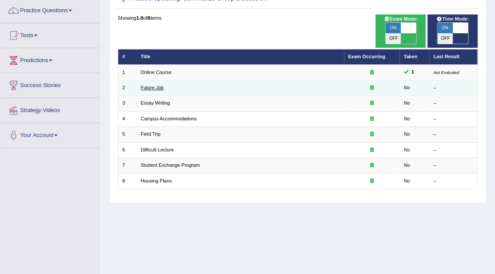
click at [145, 85] on link "Future Job" at bounding box center [152, 87] width 23 height 5
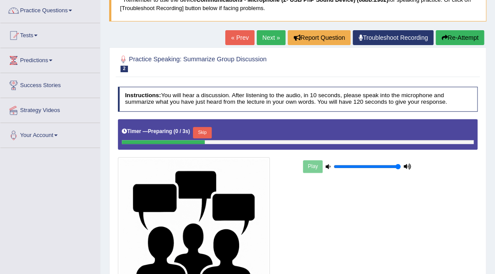
scroll to position [70, 0]
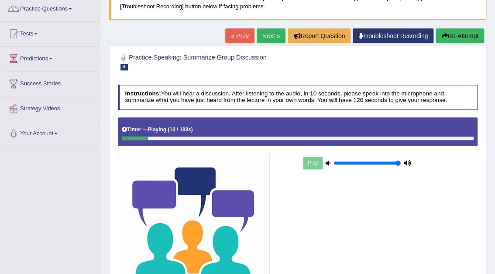
scroll to position [35, 0]
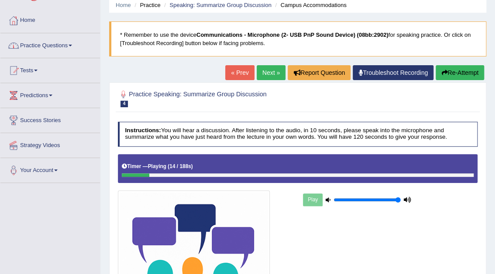
click at [62, 40] on link "Practice Questions" at bounding box center [50, 44] width 100 height 22
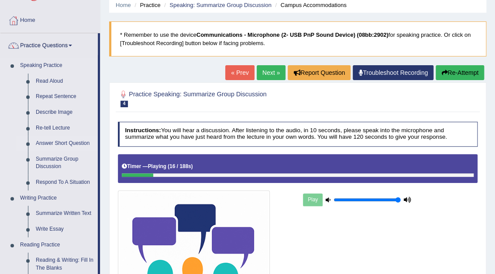
click at [59, 143] on link "Answer Short Question" at bounding box center [65, 143] width 66 height 16
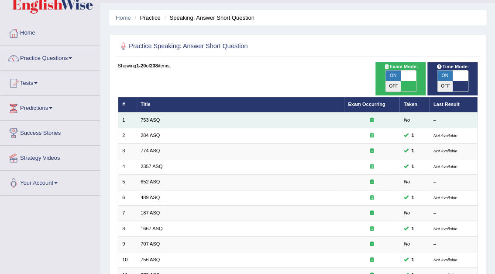
scroll to position [35, 0]
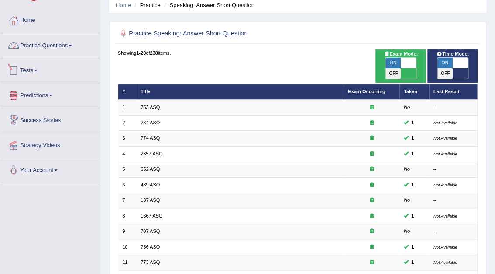
click at [66, 41] on link "Practice Questions" at bounding box center [50, 44] width 100 height 22
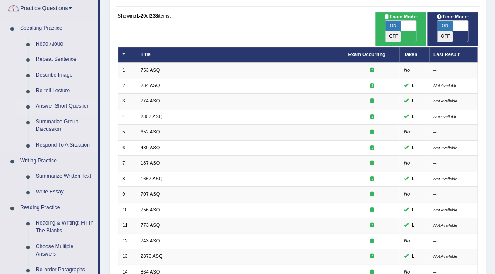
scroll to position [140, 0]
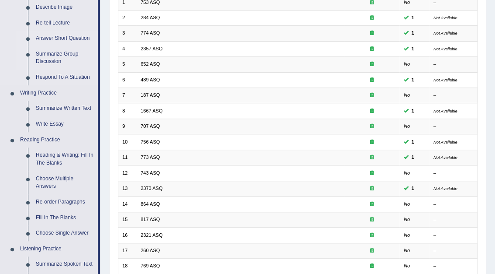
click at [53, 56] on link "Summarize Group Discussion" at bounding box center [65, 57] width 66 height 23
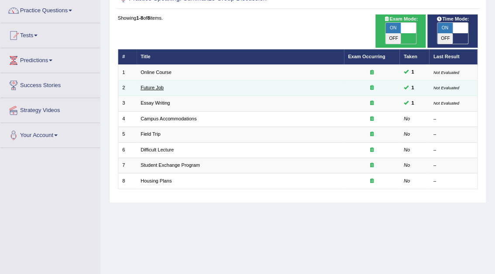
click at [156, 85] on link "Future Job" at bounding box center [152, 87] width 23 height 5
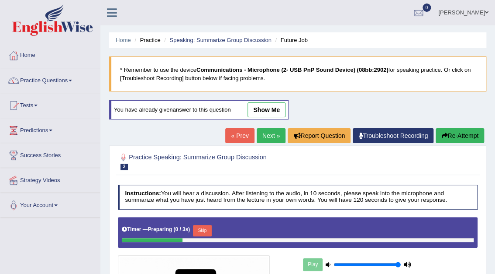
click at [261, 111] on link "show me" at bounding box center [267, 109] width 38 height 15
click at [265, 107] on div "Home Practice Speaking: Summarize Group Discussion Future Job * Remember to use…" at bounding box center [297, 223] width 395 height 447
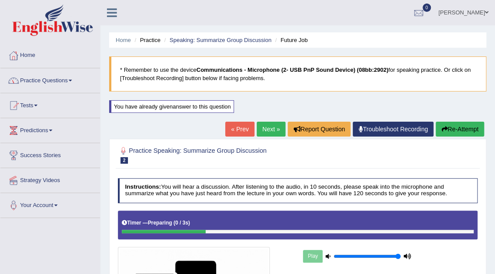
click at [41, 80] on link "Practice Questions" at bounding box center [50, 79] width 100 height 22
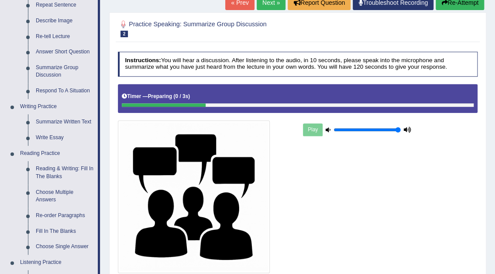
scroll to position [140, 0]
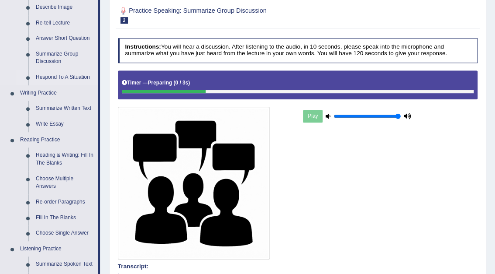
click at [48, 76] on link "Respond To A Situation" at bounding box center [65, 77] width 66 height 16
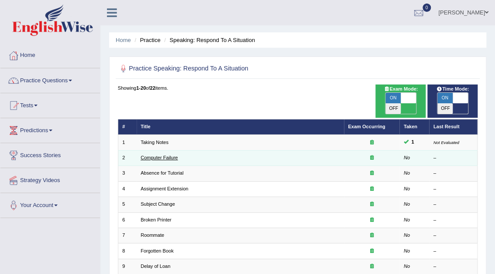
click at [160, 155] on link "Computer Failure" at bounding box center [159, 157] width 37 height 5
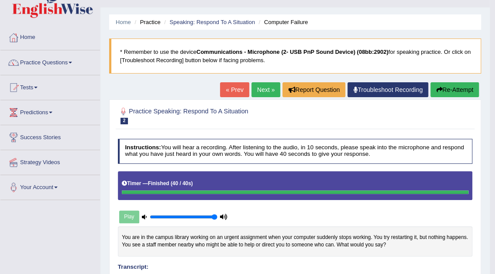
scroll to position [4, 0]
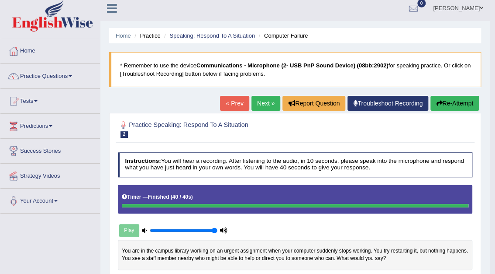
click at [263, 107] on link "Next »" at bounding box center [266, 103] width 29 height 15
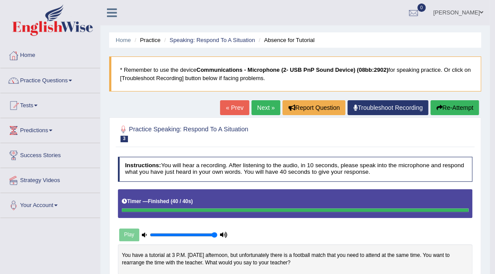
click at [461, 14] on link "Mohammad Museb" at bounding box center [458, 11] width 63 height 23
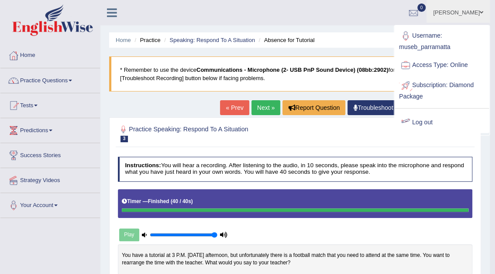
click at [425, 121] on link "Log out" at bounding box center [442, 122] width 94 height 20
